Goal: Transaction & Acquisition: Purchase product/service

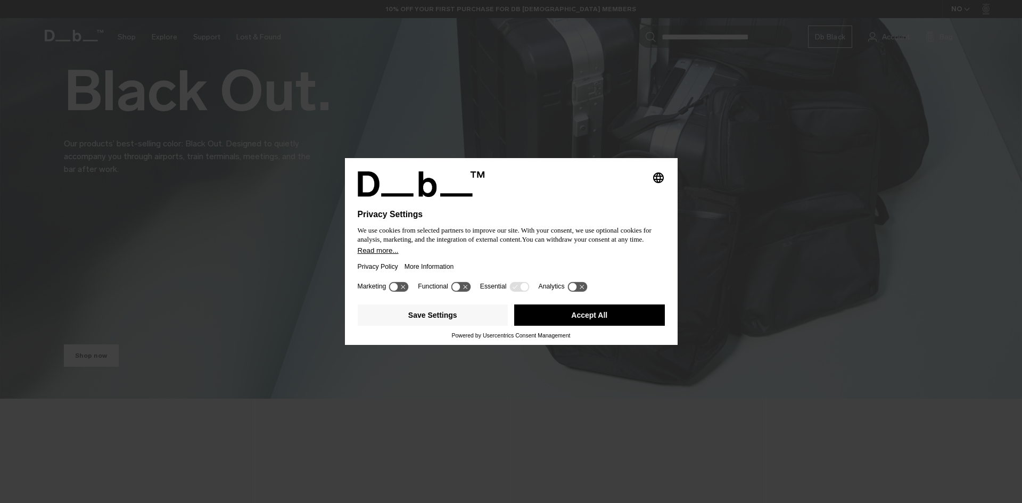
drag, startPoint x: 599, startPoint y: 321, endPoint x: 494, endPoint y: 292, distance: 108.9
click at [599, 322] on button "Accept All" at bounding box center [589, 314] width 151 height 21
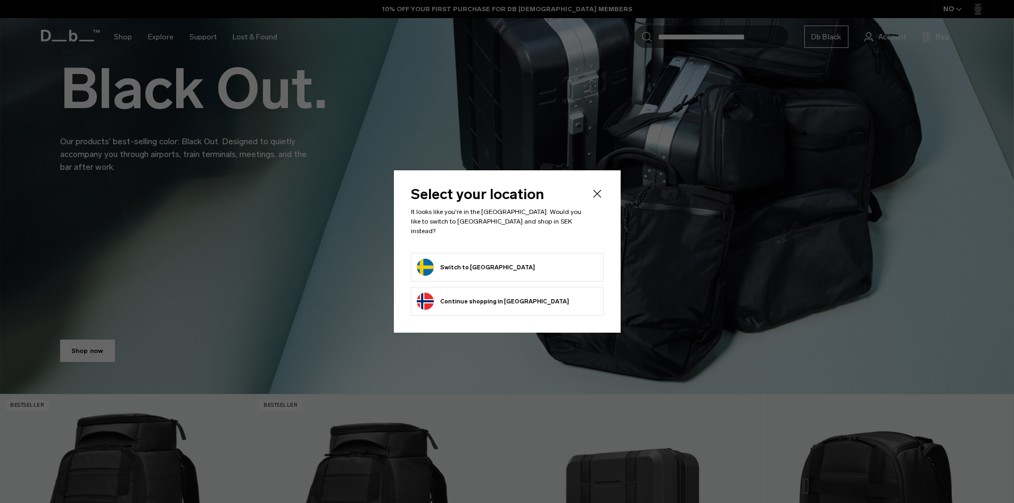
click at [456, 259] on button "Switch to Sweden" at bounding box center [476, 267] width 118 height 17
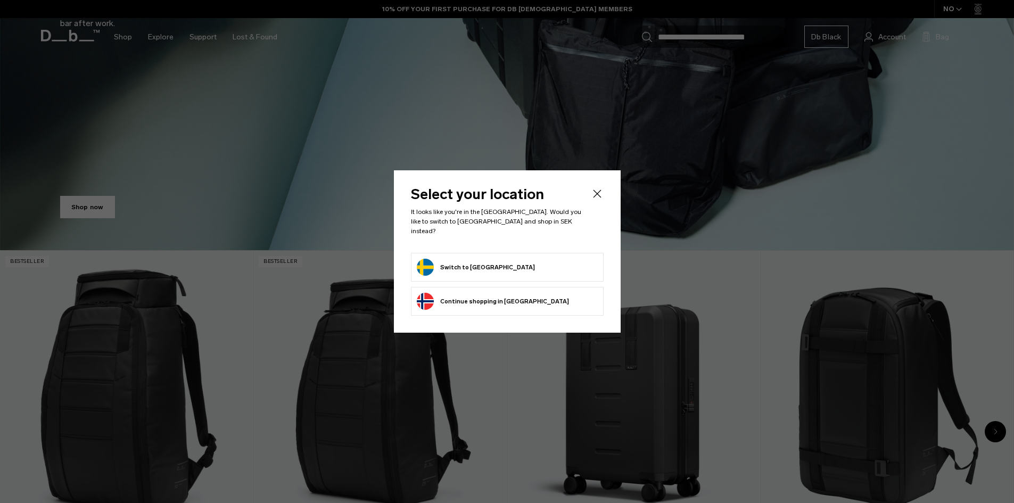
scroll to position [532, 0]
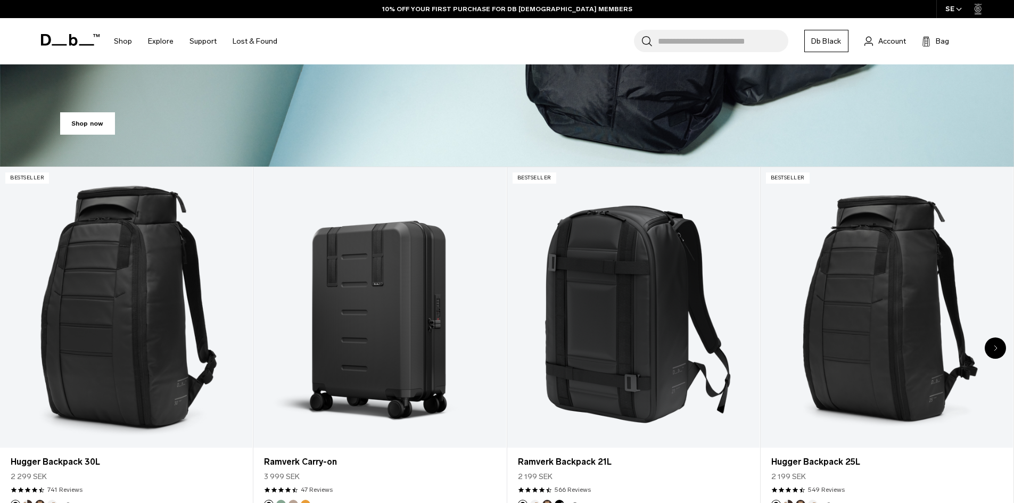
scroll to position [532, 0]
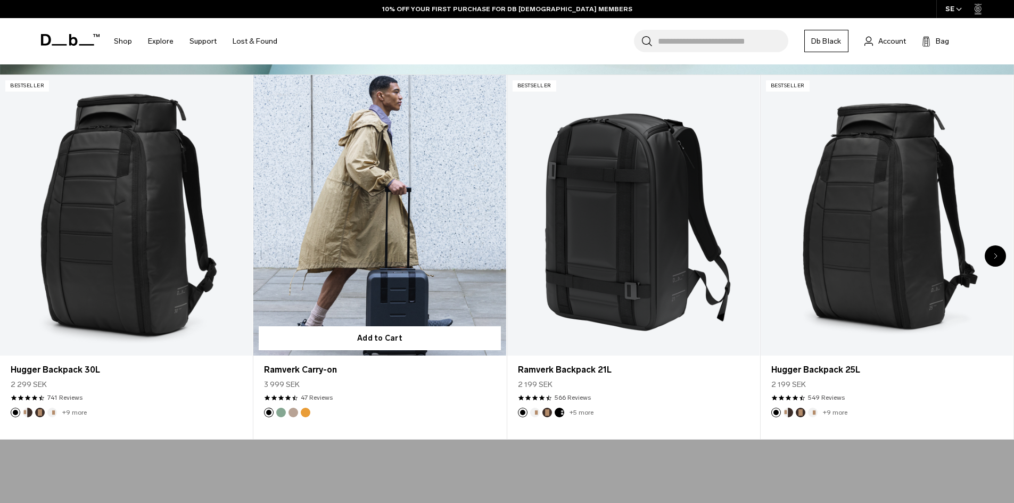
click at [355, 262] on link "Ramverk Carry-on" at bounding box center [379, 215] width 252 height 281
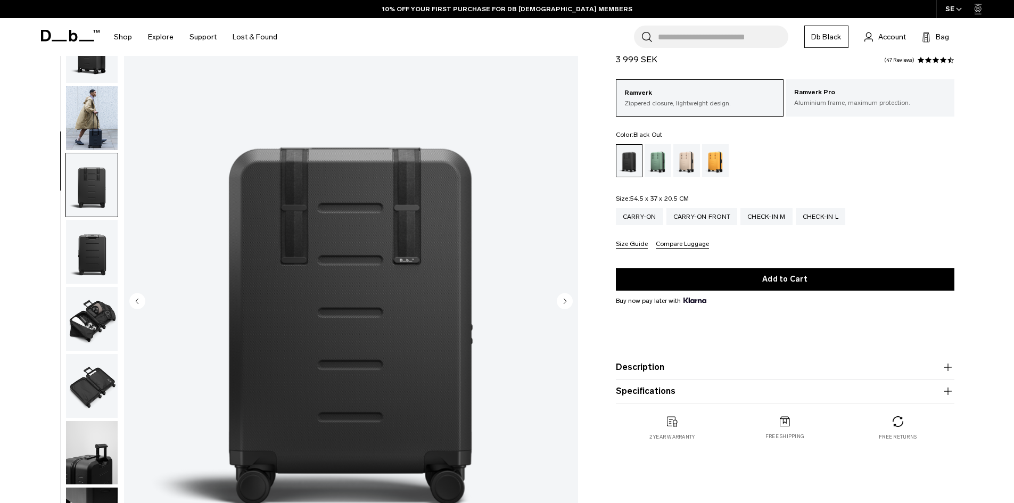
scroll to position [101, 0]
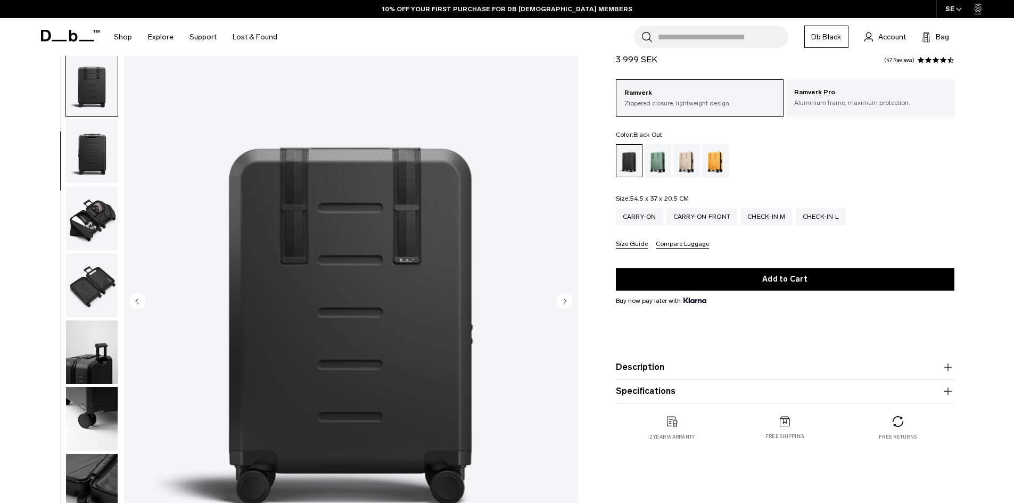
click at [89, 229] on img "button" at bounding box center [92, 218] width 52 height 64
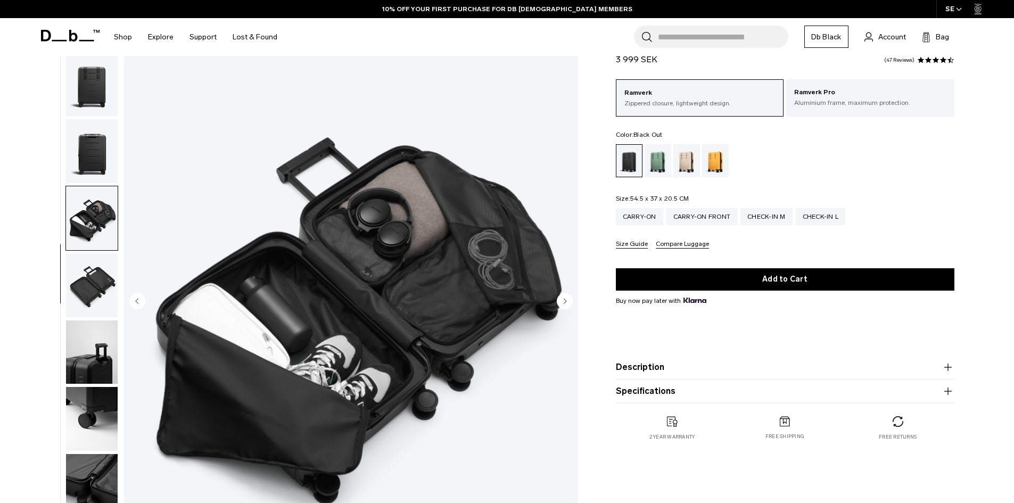
scroll to position [0, 0]
click at [99, 283] on img "button" at bounding box center [92, 285] width 52 height 64
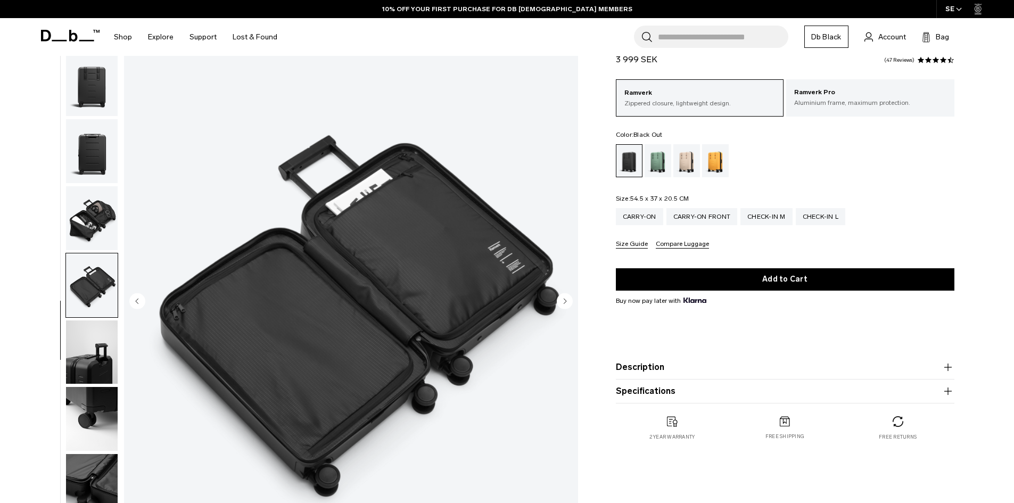
click at [101, 348] on img "button" at bounding box center [92, 352] width 52 height 64
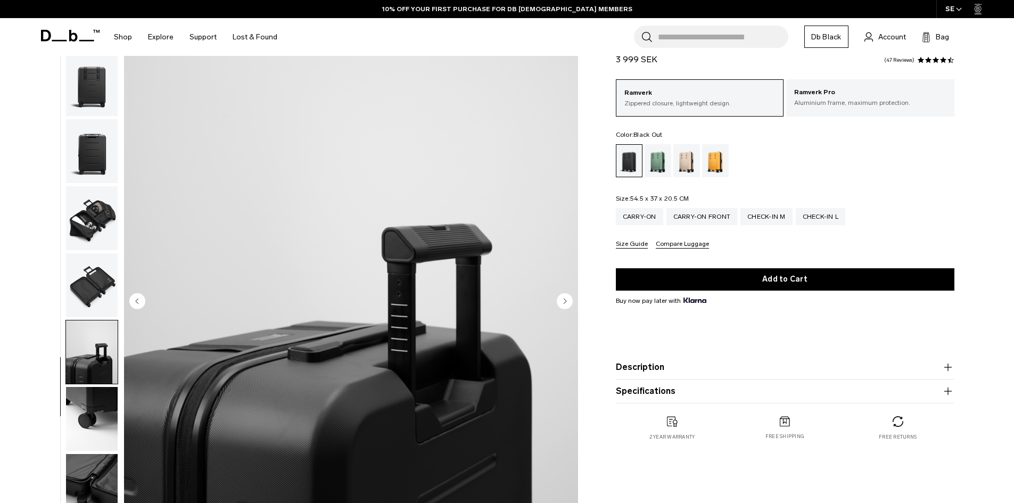
click at [98, 410] on img "button" at bounding box center [92, 419] width 52 height 64
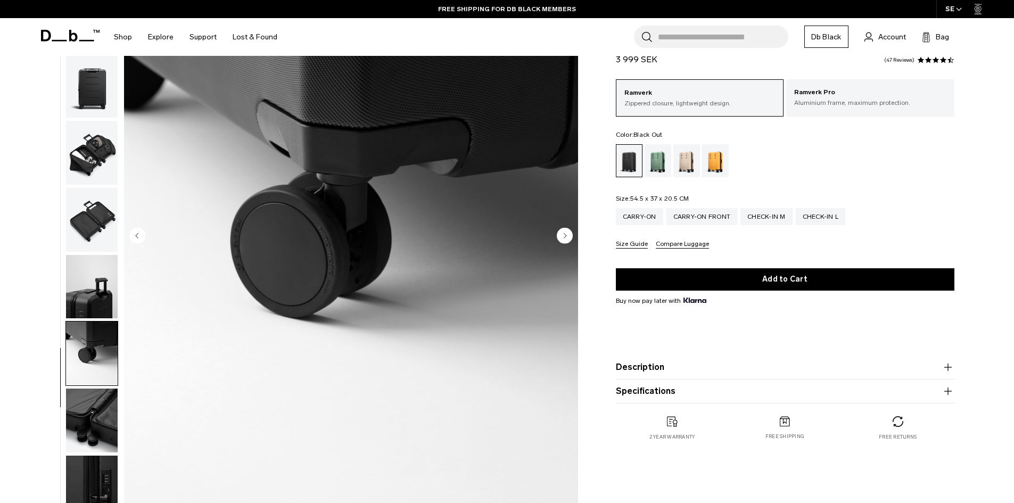
scroll to position [213, 0]
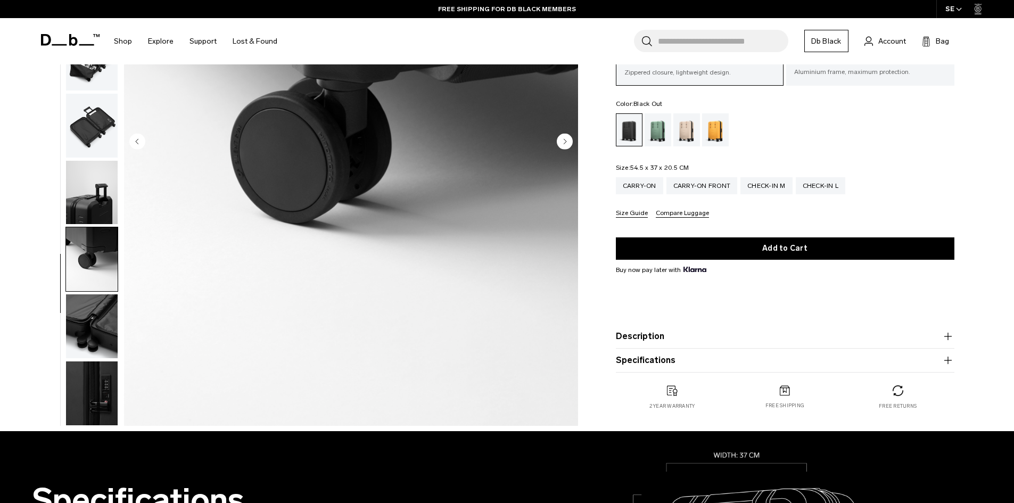
click at [100, 410] on img "button" at bounding box center [92, 393] width 52 height 64
